Goal: Information Seeking & Learning: Compare options

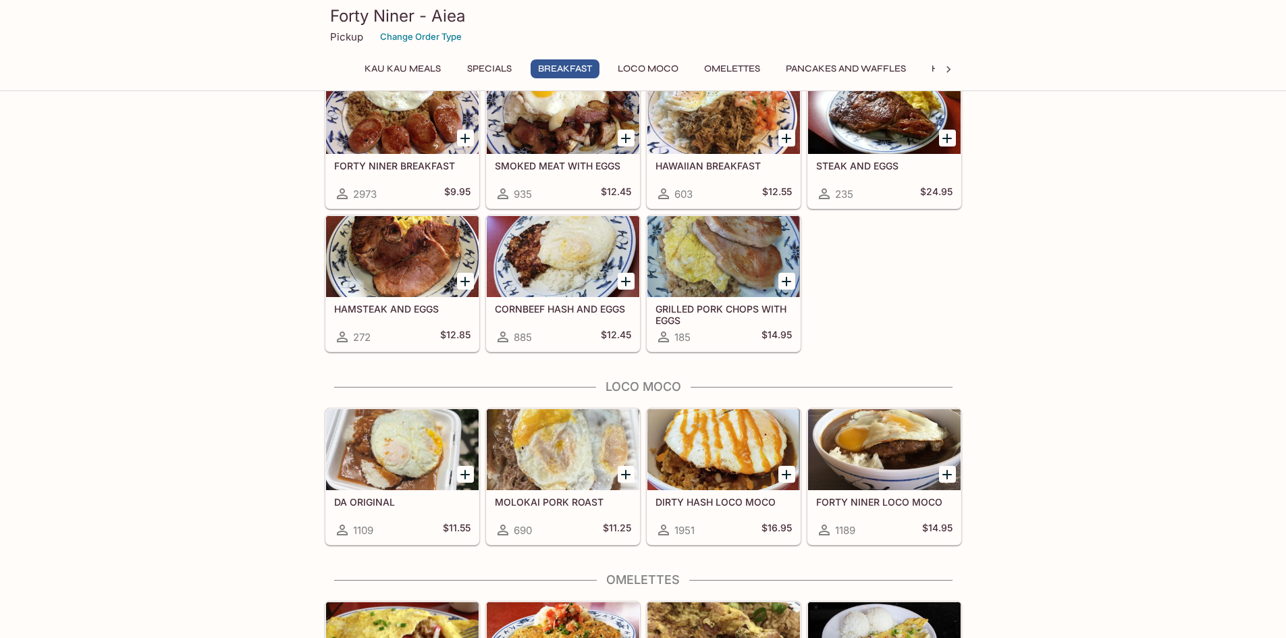
scroll to position [743, 0]
click at [724, 501] on h5 "DIRTY HASH LOCO MOCO" at bounding box center [723, 501] width 136 height 11
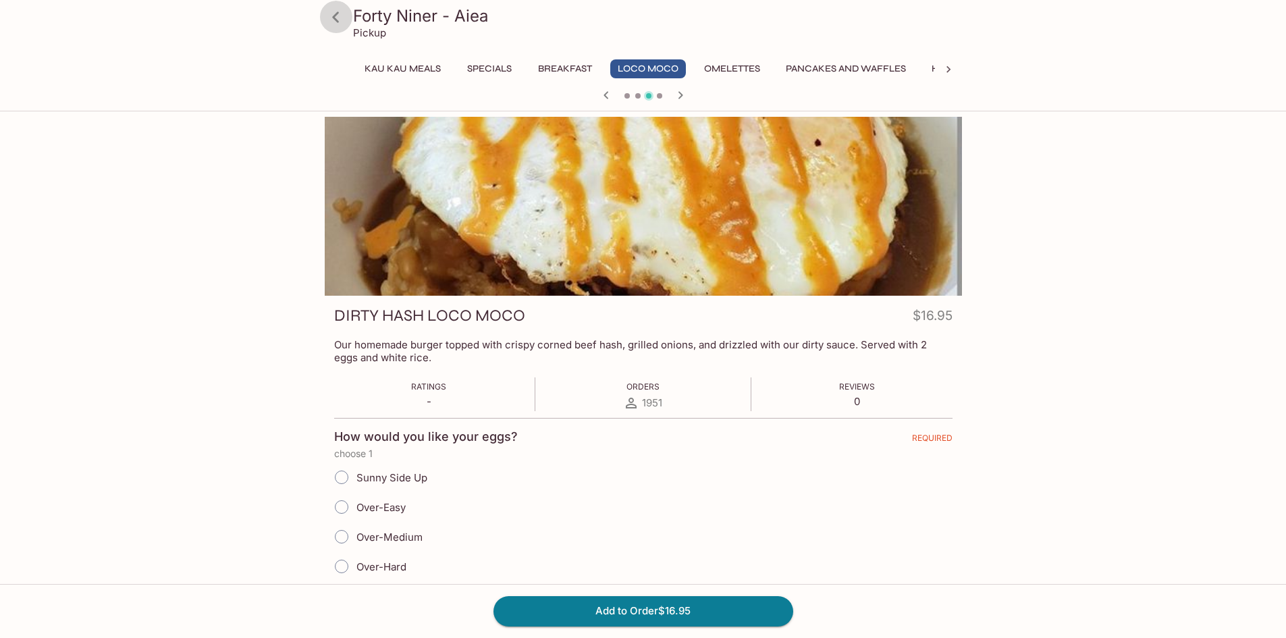
click at [334, 17] on icon at bounding box center [335, 16] width 7 height 11
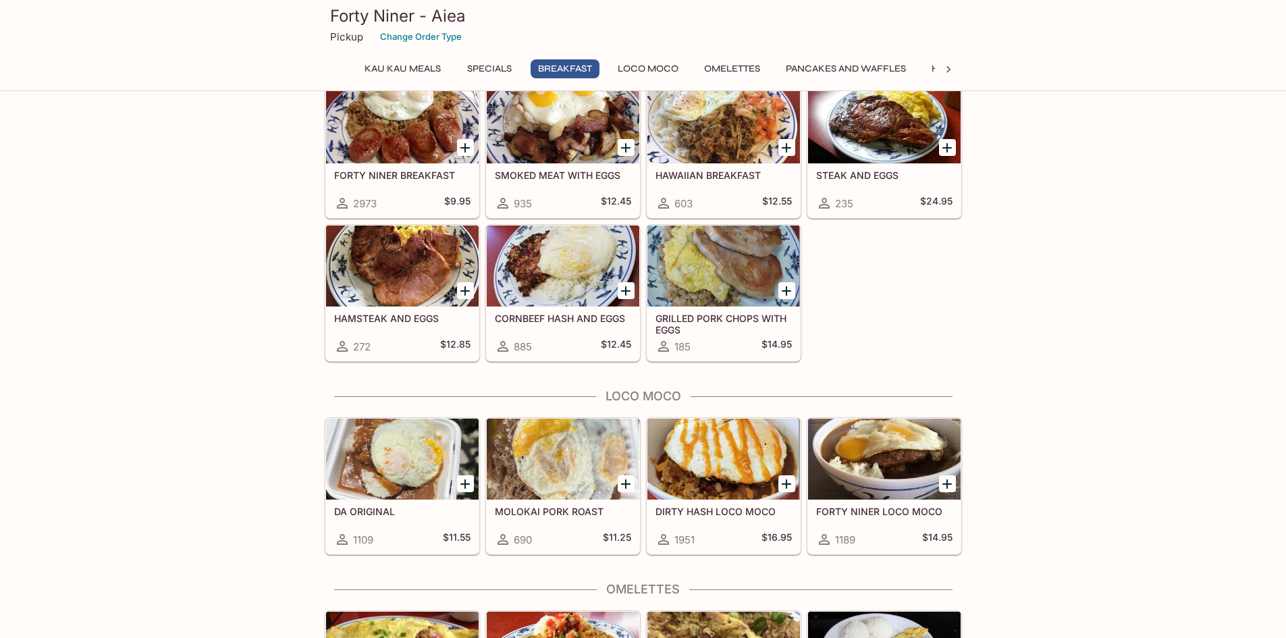
scroll to position [810, 0]
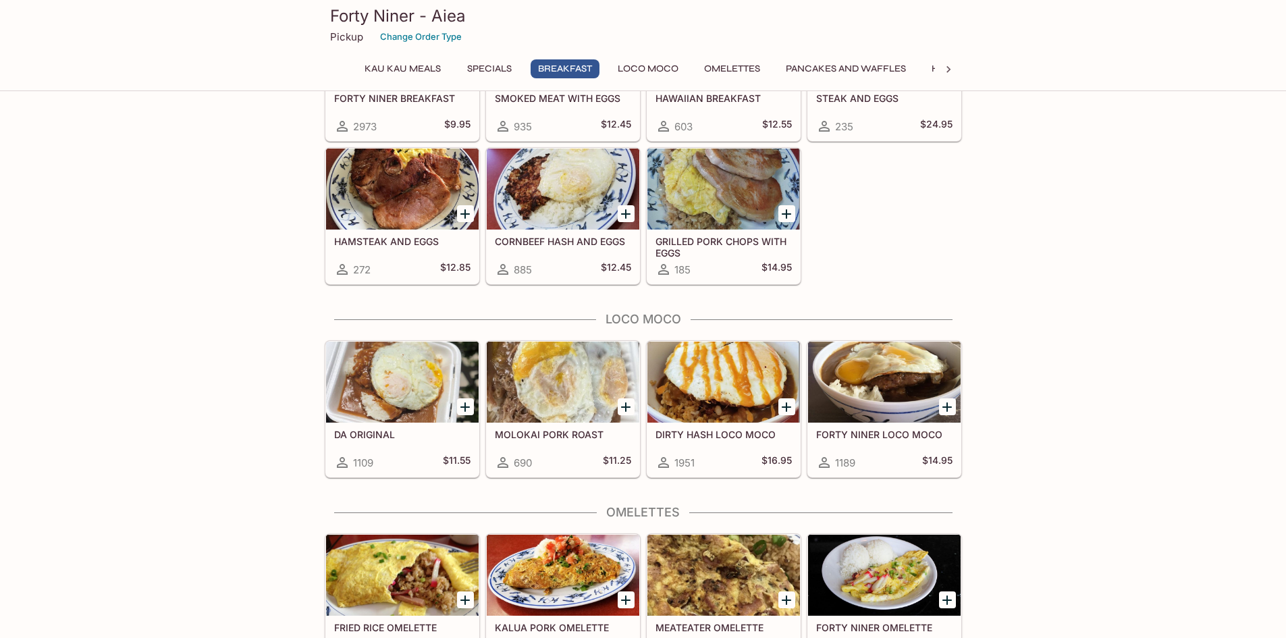
click at [859, 433] on h5 "FORTY NINER LOCO MOCO" at bounding box center [884, 434] width 136 height 11
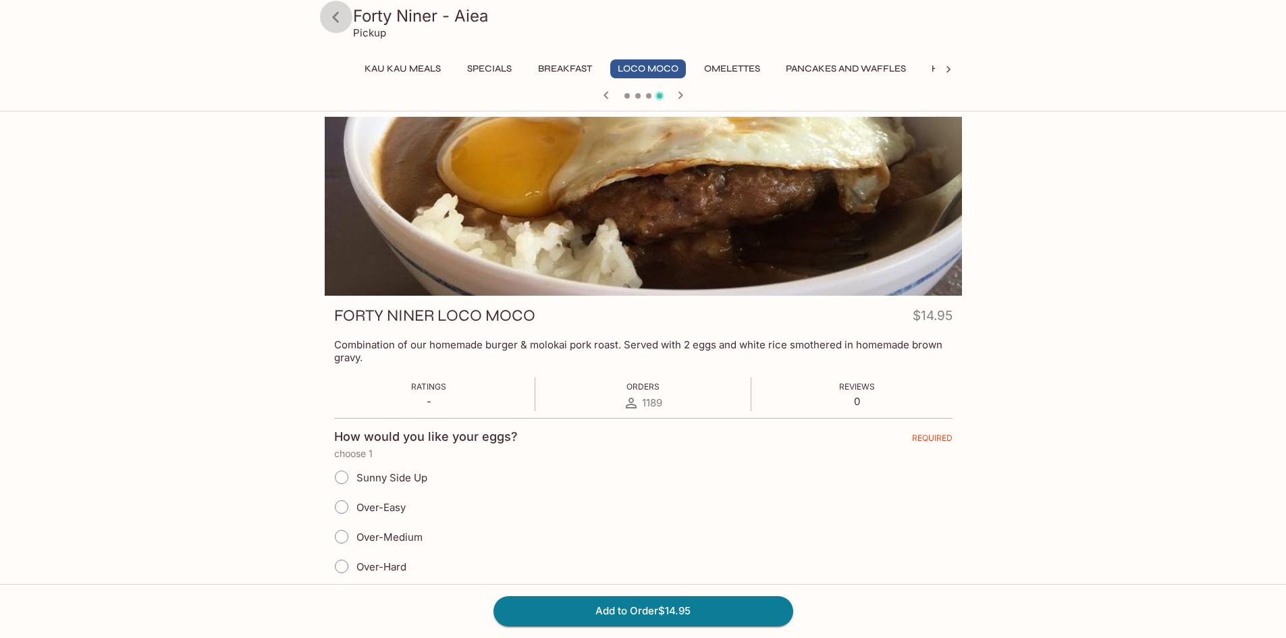
click at [341, 18] on icon at bounding box center [336, 17] width 24 height 24
click at [335, 18] on icon at bounding box center [335, 16] width 7 height 11
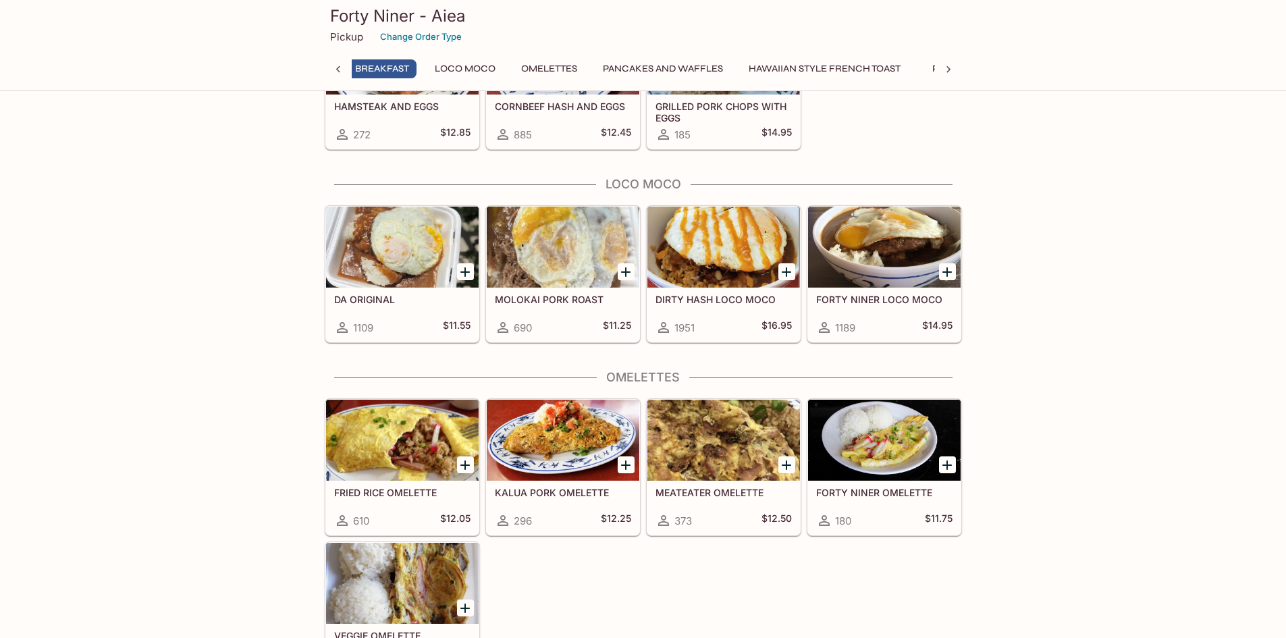
scroll to position [0, 179]
click at [753, 300] on h5 "DIRTY HASH LOCO MOCO" at bounding box center [723, 299] width 136 height 11
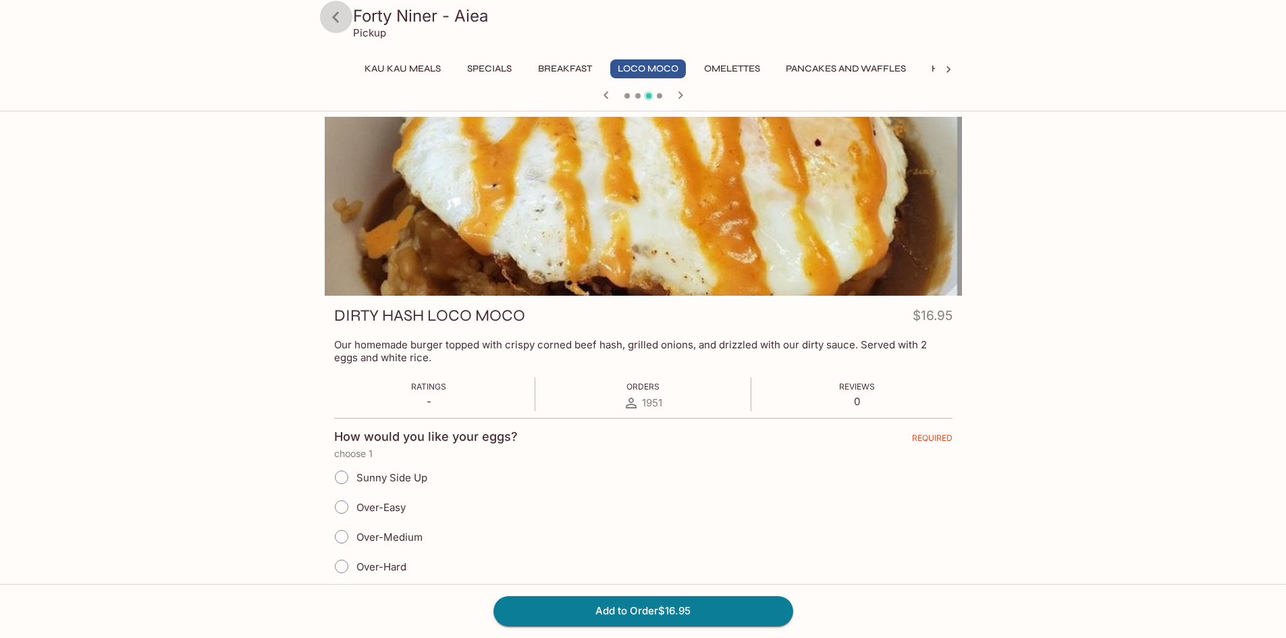
click at [333, 18] on icon at bounding box center [336, 17] width 24 height 24
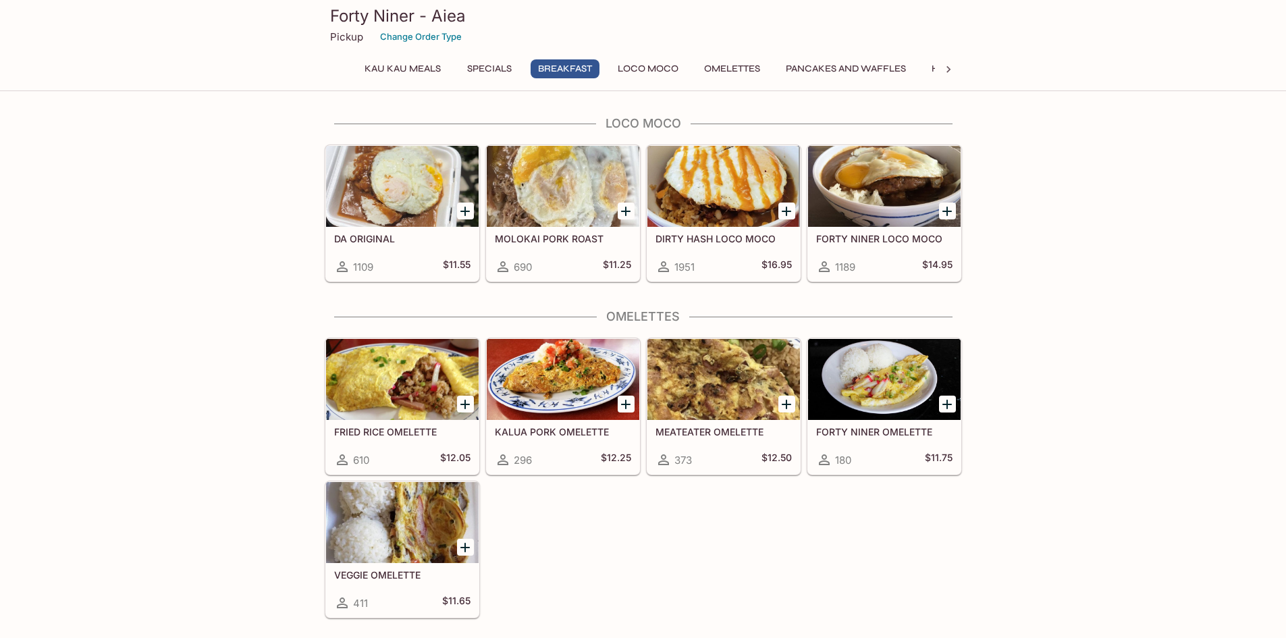
scroll to position [1013, 0]
